Goal: Transaction & Acquisition: Subscribe to service/newsletter

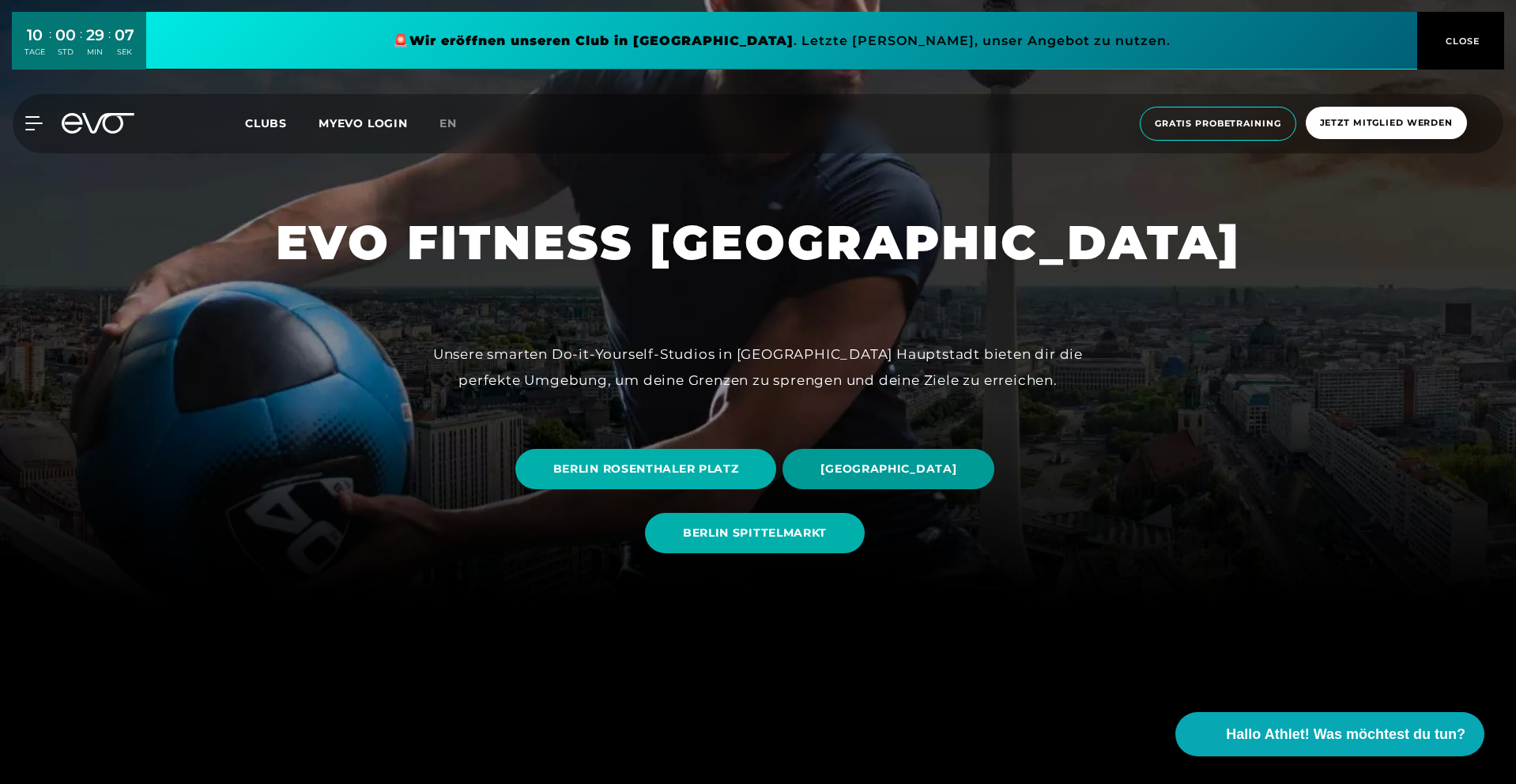
click at [821, 467] on span "[GEOGRAPHIC_DATA]" at bounding box center [889, 468] width 136 height 16
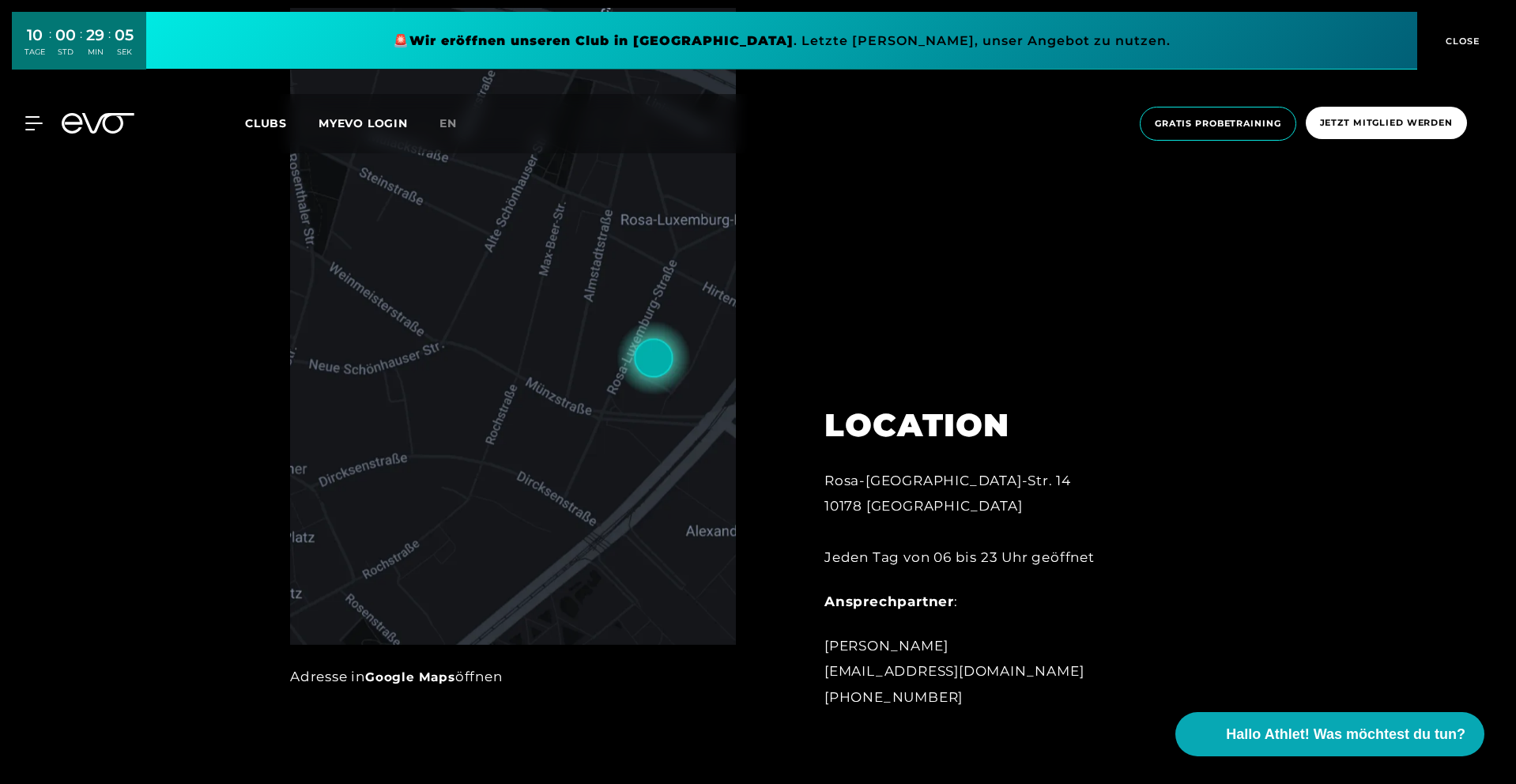
scroll to position [367, 0]
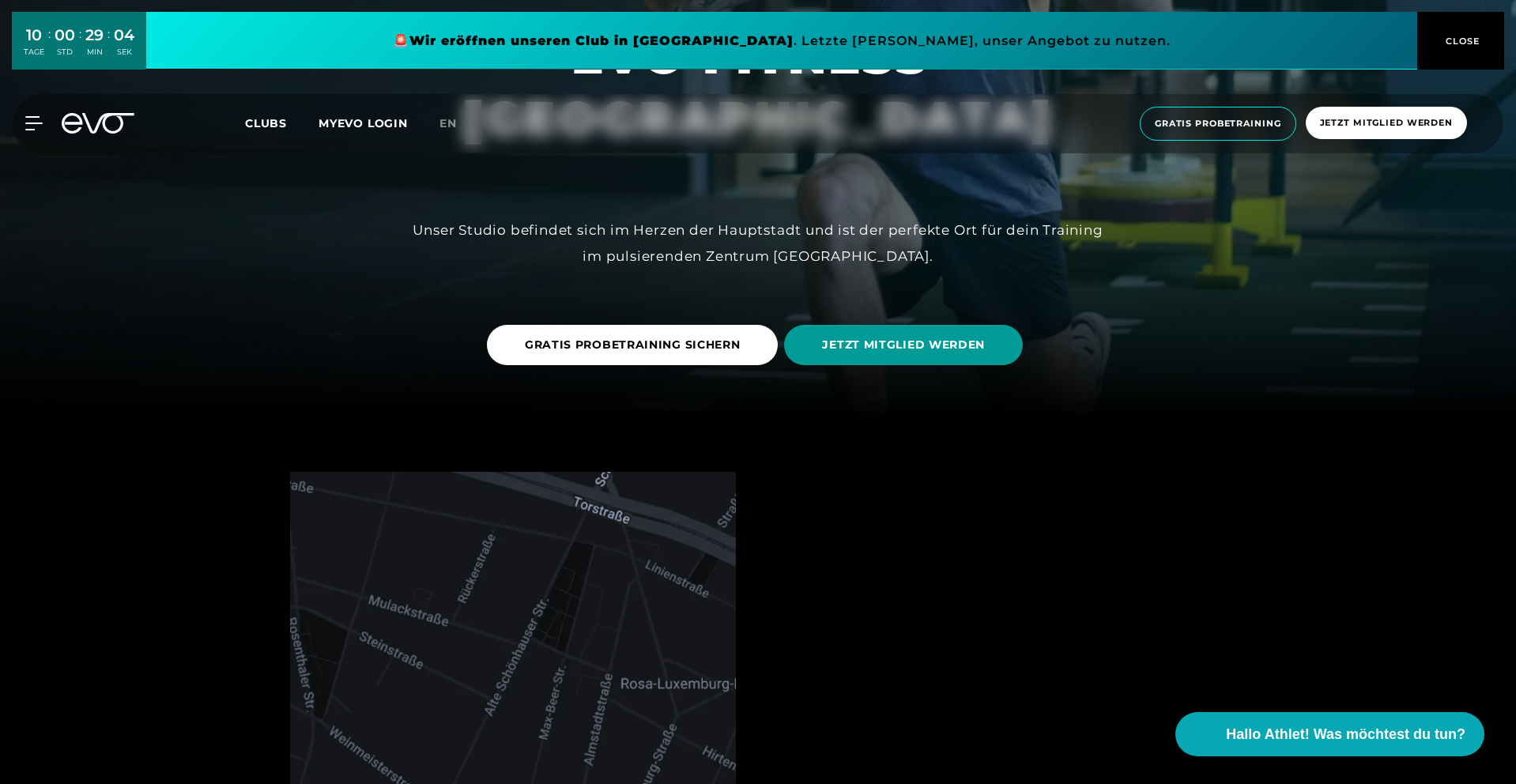
click at [860, 356] on span "JETZT MITGLIED WERDEN" at bounding box center [904, 345] width 239 height 40
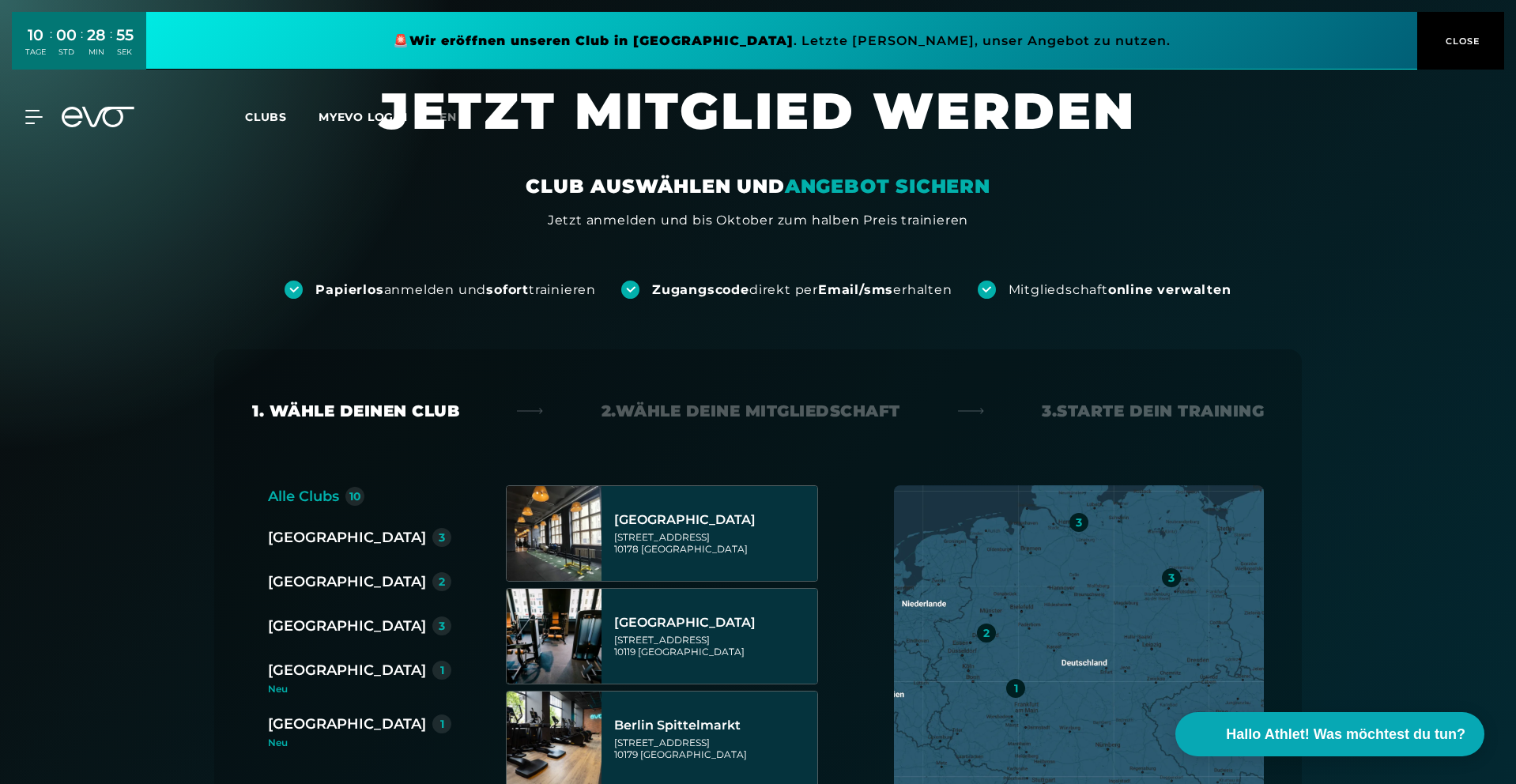
click at [1453, 46] on span "CLOSE" at bounding box center [1461, 41] width 39 height 14
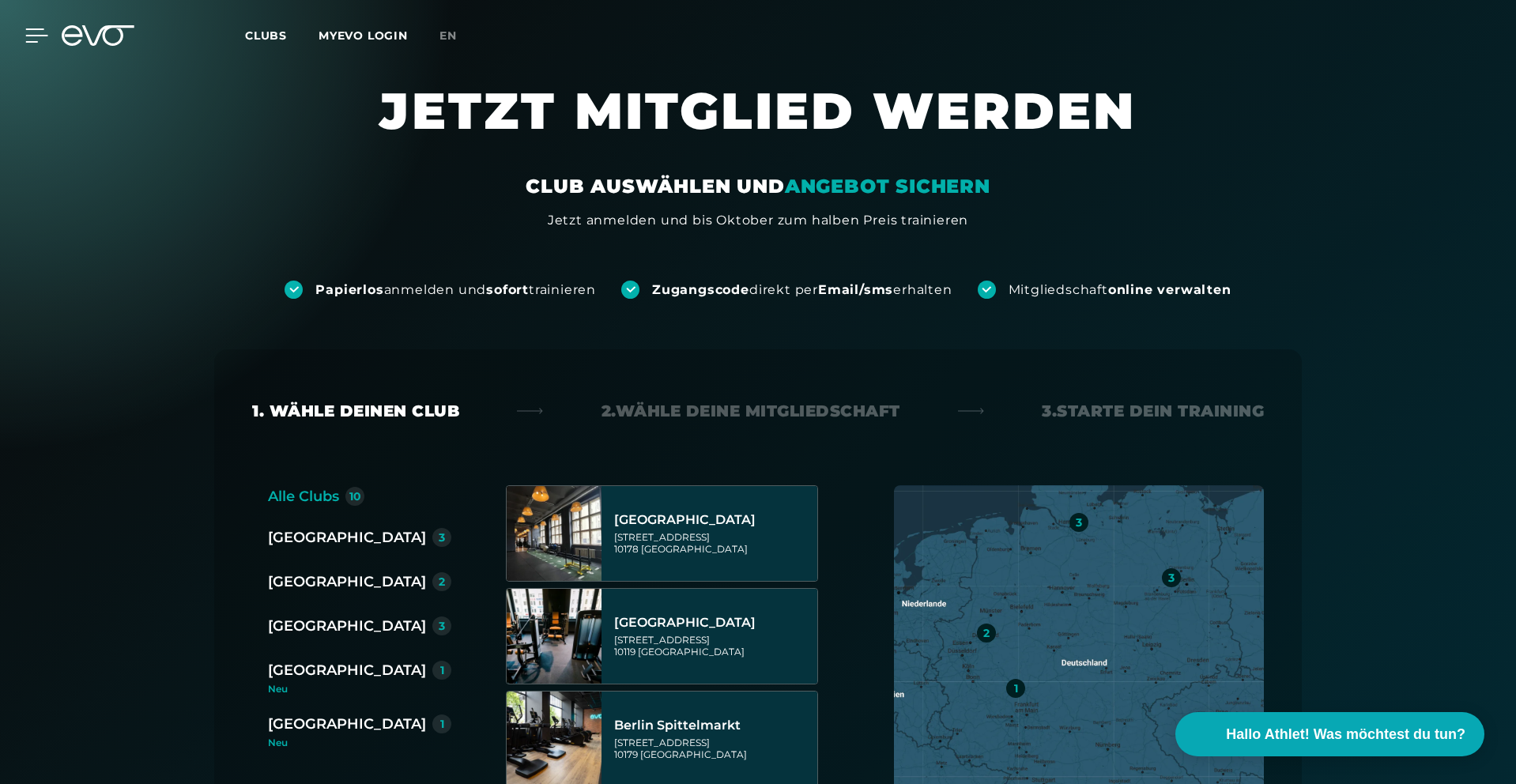
click at [20, 42] on div at bounding box center [25, 35] width 48 height 14
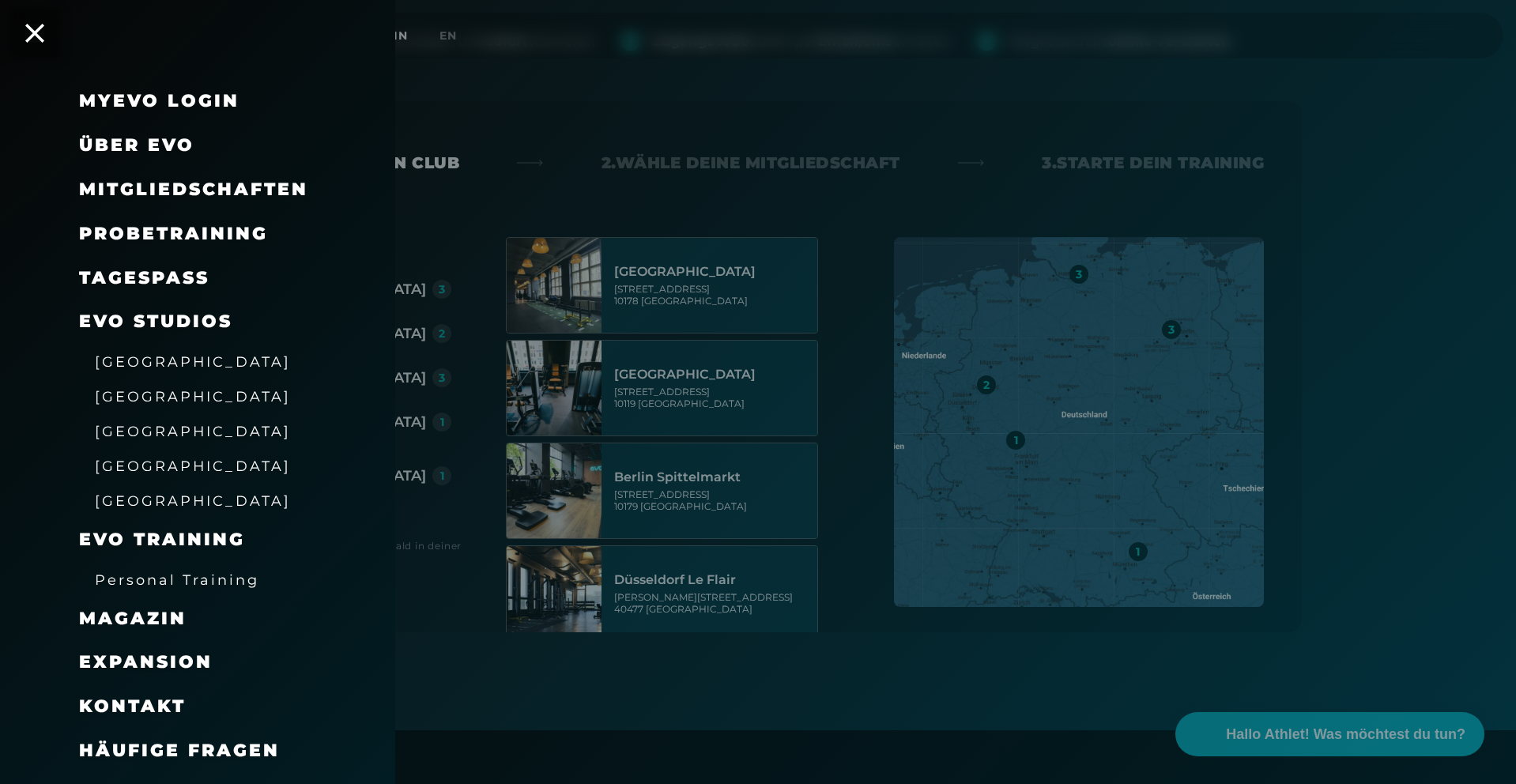
scroll to position [295, 0]
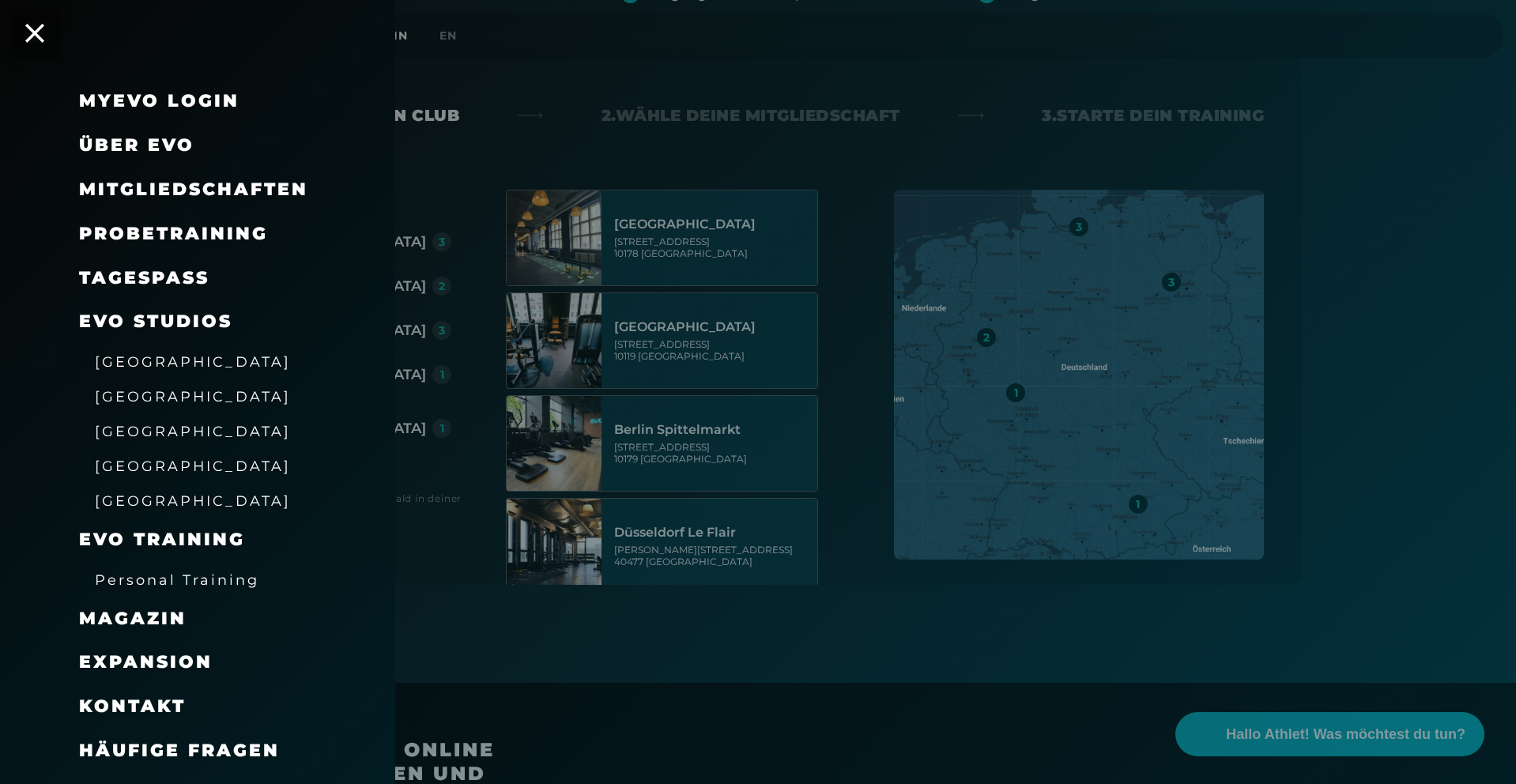
click at [175, 179] on span "Mitgliedschaften" at bounding box center [194, 189] width 230 height 21
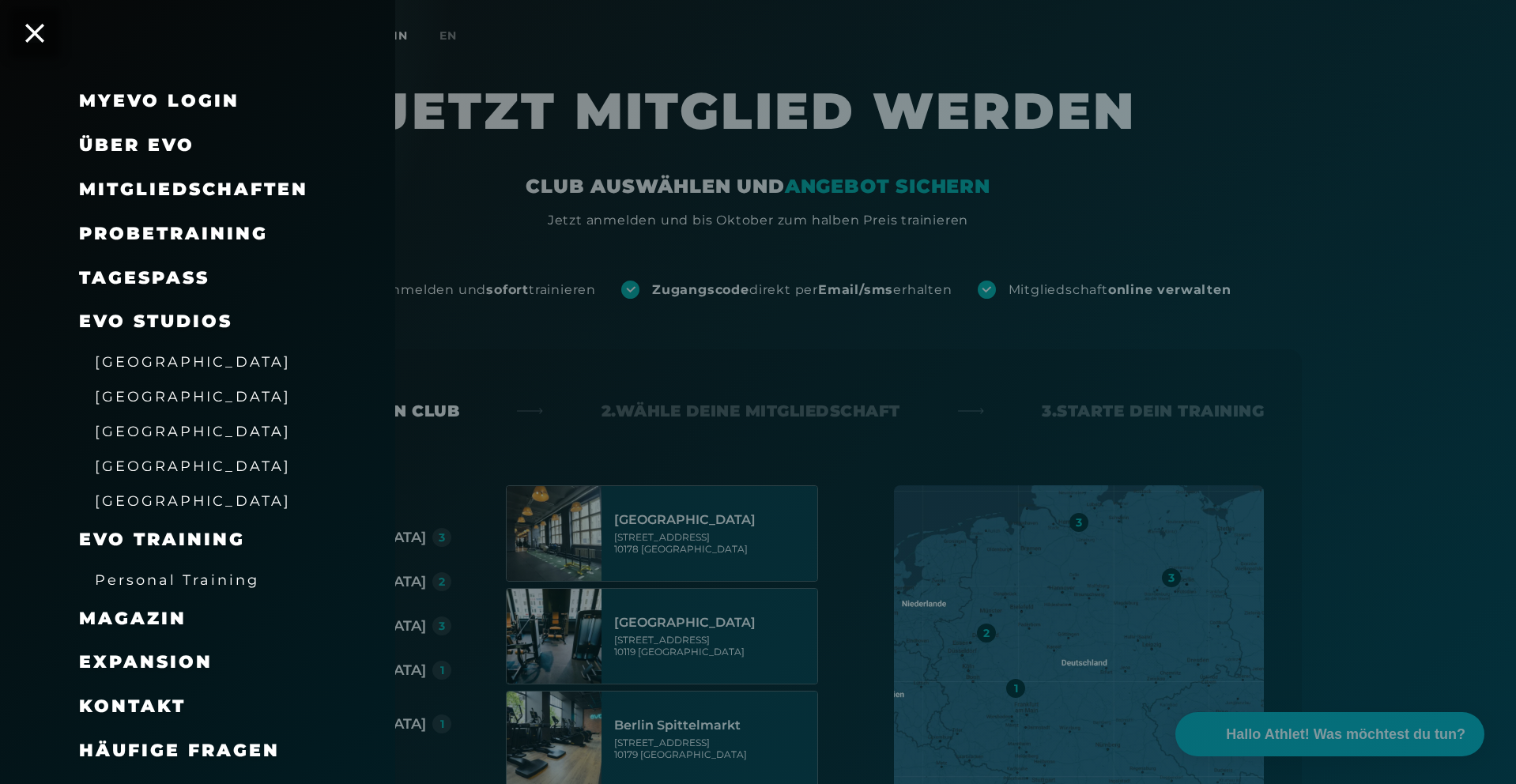
click at [176, 187] on span "Mitgliedschaften" at bounding box center [194, 189] width 230 height 21
click at [793, 194] on div at bounding box center [758, 392] width 1516 height 784
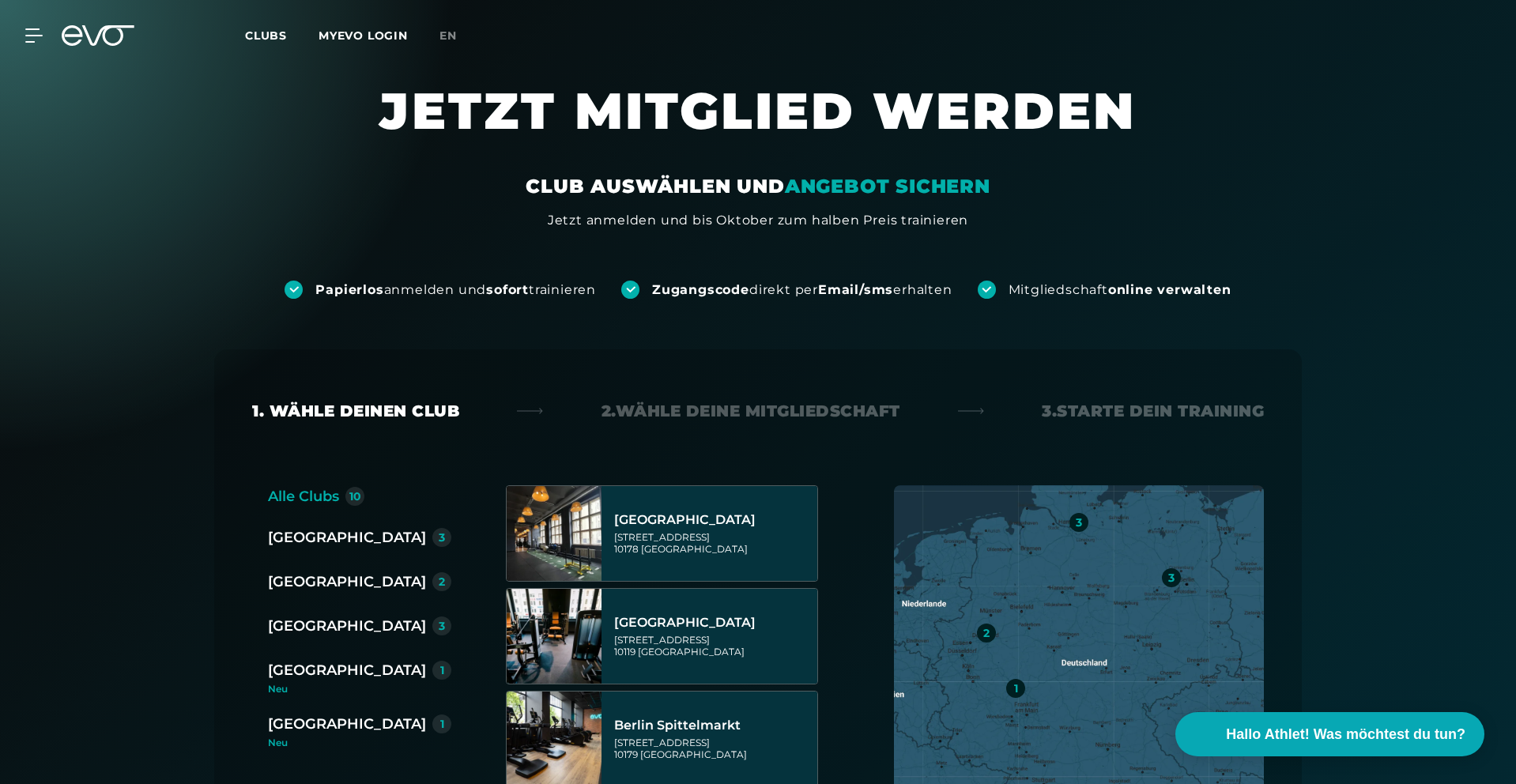
click at [308, 535] on div "[GEOGRAPHIC_DATA]" at bounding box center [346, 536] width 158 height 22
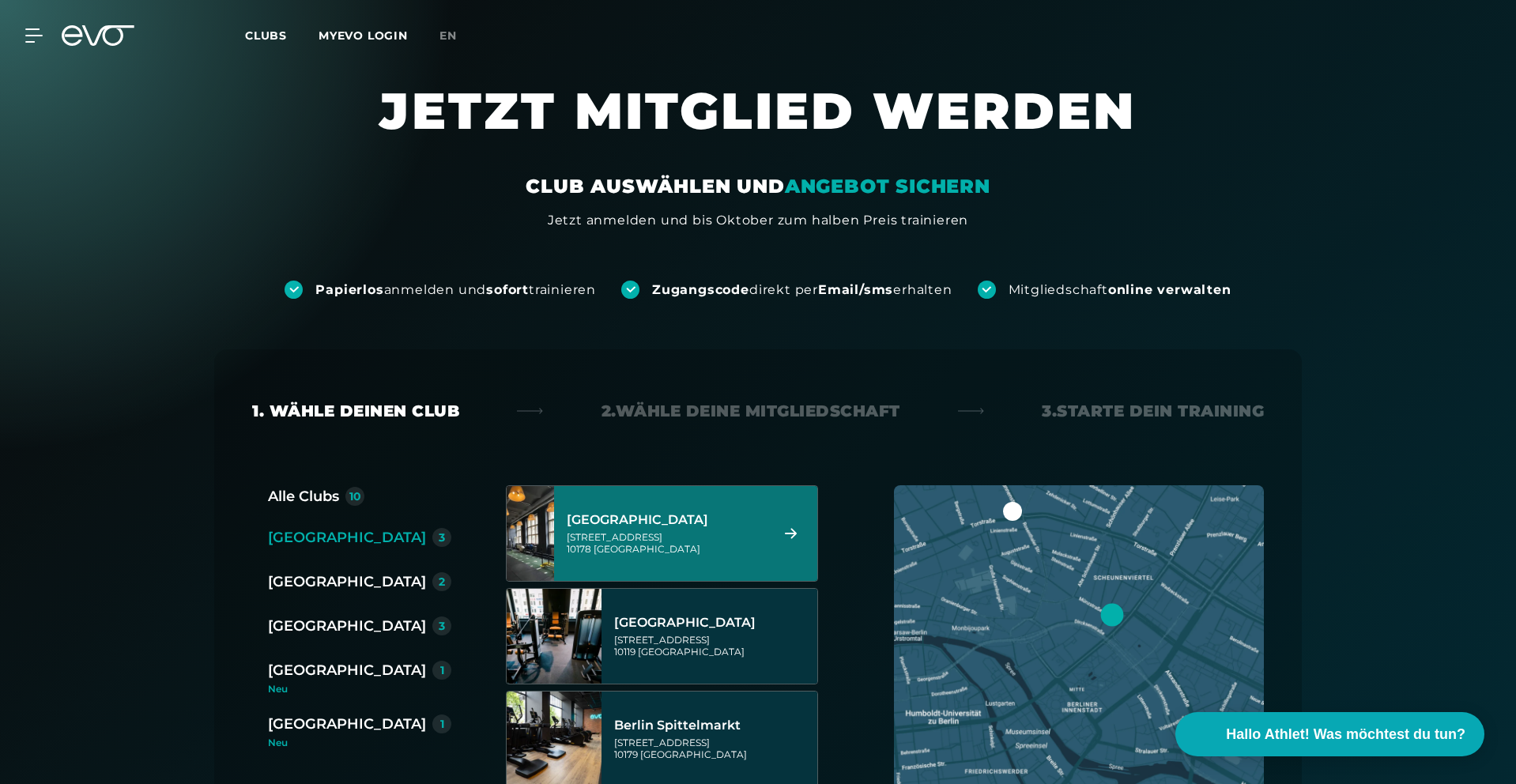
click at [724, 517] on div "[GEOGRAPHIC_DATA]" at bounding box center [666, 520] width 198 height 16
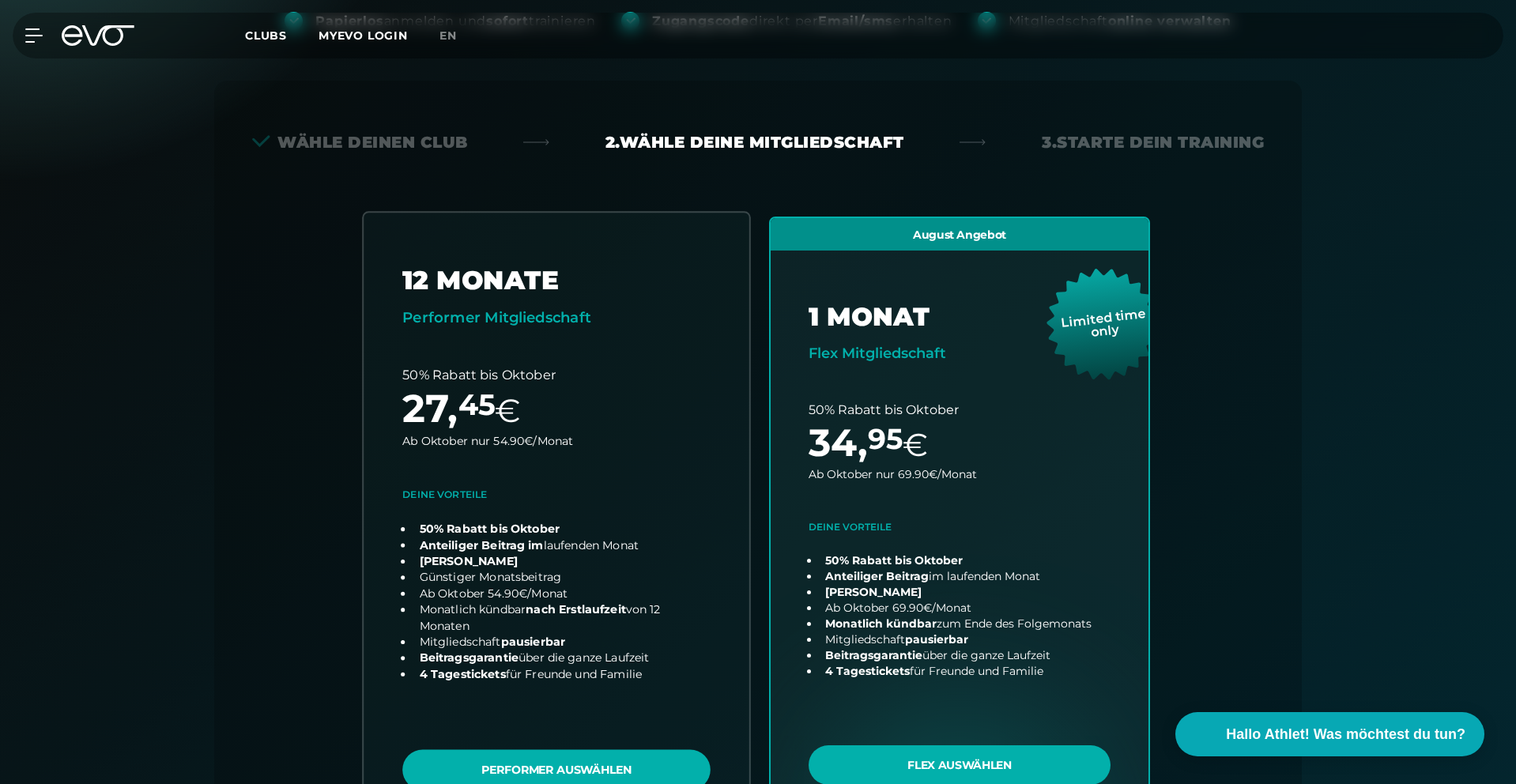
scroll to position [349, 0]
